Goal: Task Accomplishment & Management: Use online tool/utility

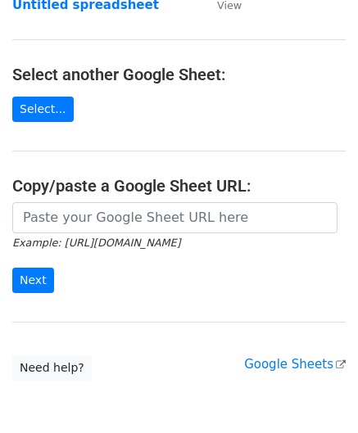
scroll to position [164, 0]
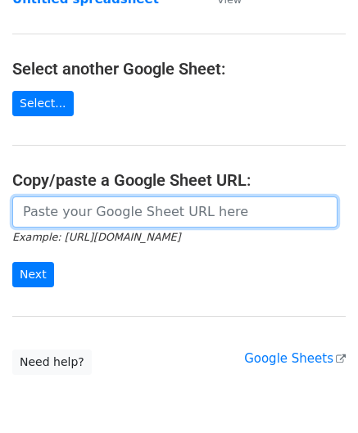
click at [58, 212] on input "url" at bounding box center [174, 212] width 325 height 31
paste input "[URL][DOMAIN_NAME]"
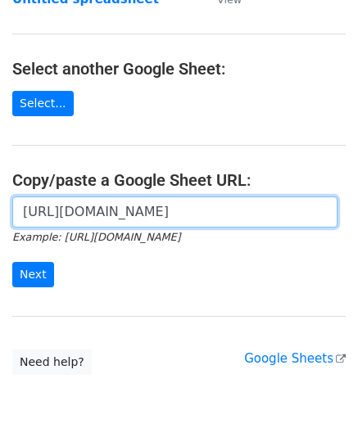
scroll to position [0, 347]
type input "[URL][DOMAIN_NAME]"
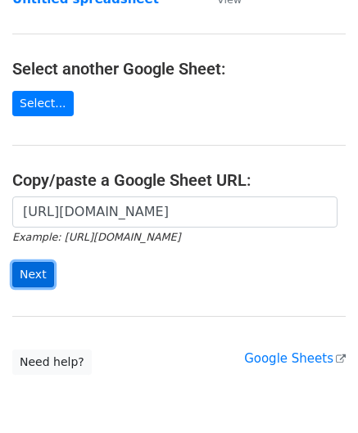
click at [46, 262] on input "Next" at bounding box center [33, 274] width 42 height 25
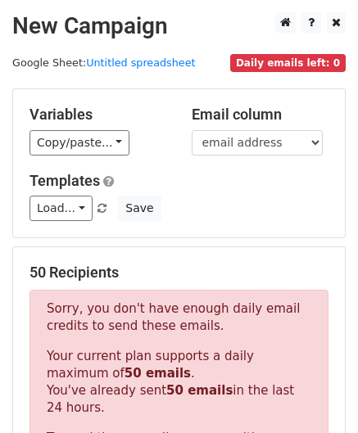
scroll to position [553, 0]
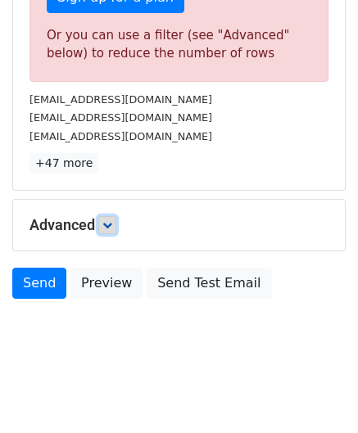
click at [111, 226] on link at bounding box center [107, 225] width 18 height 18
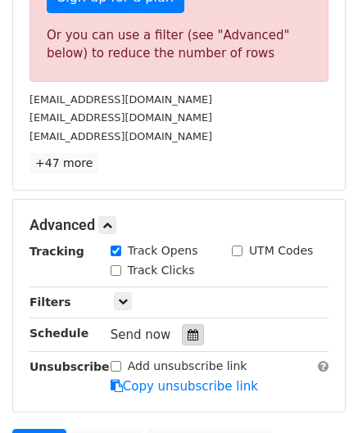
click at [188, 333] on icon at bounding box center [193, 334] width 11 height 11
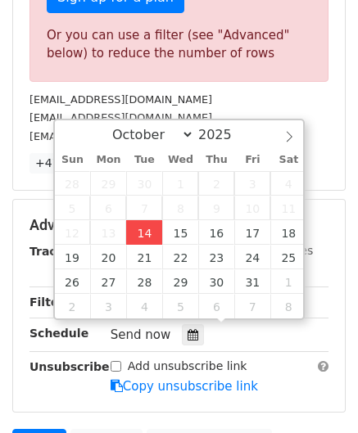
type input "2025-10-14 12:00"
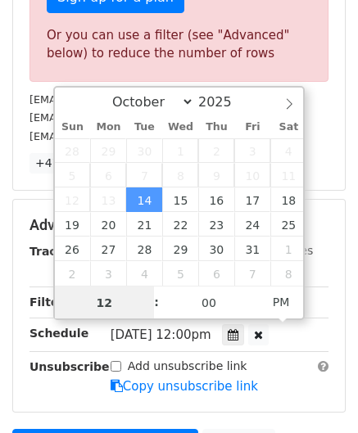
paste input "4"
type input "4"
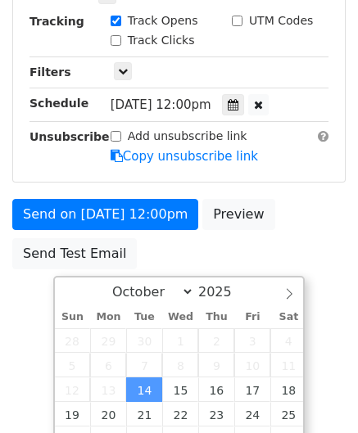
type input "2025-10-14 16:00"
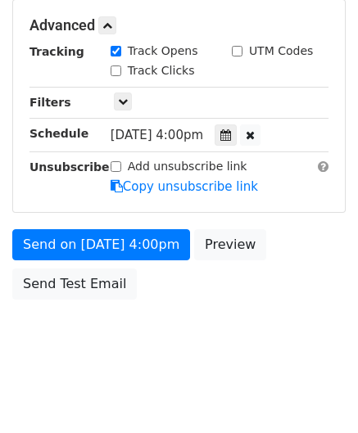
scroll to position [751, 0]
